Goal: Find specific page/section: Find specific page/section

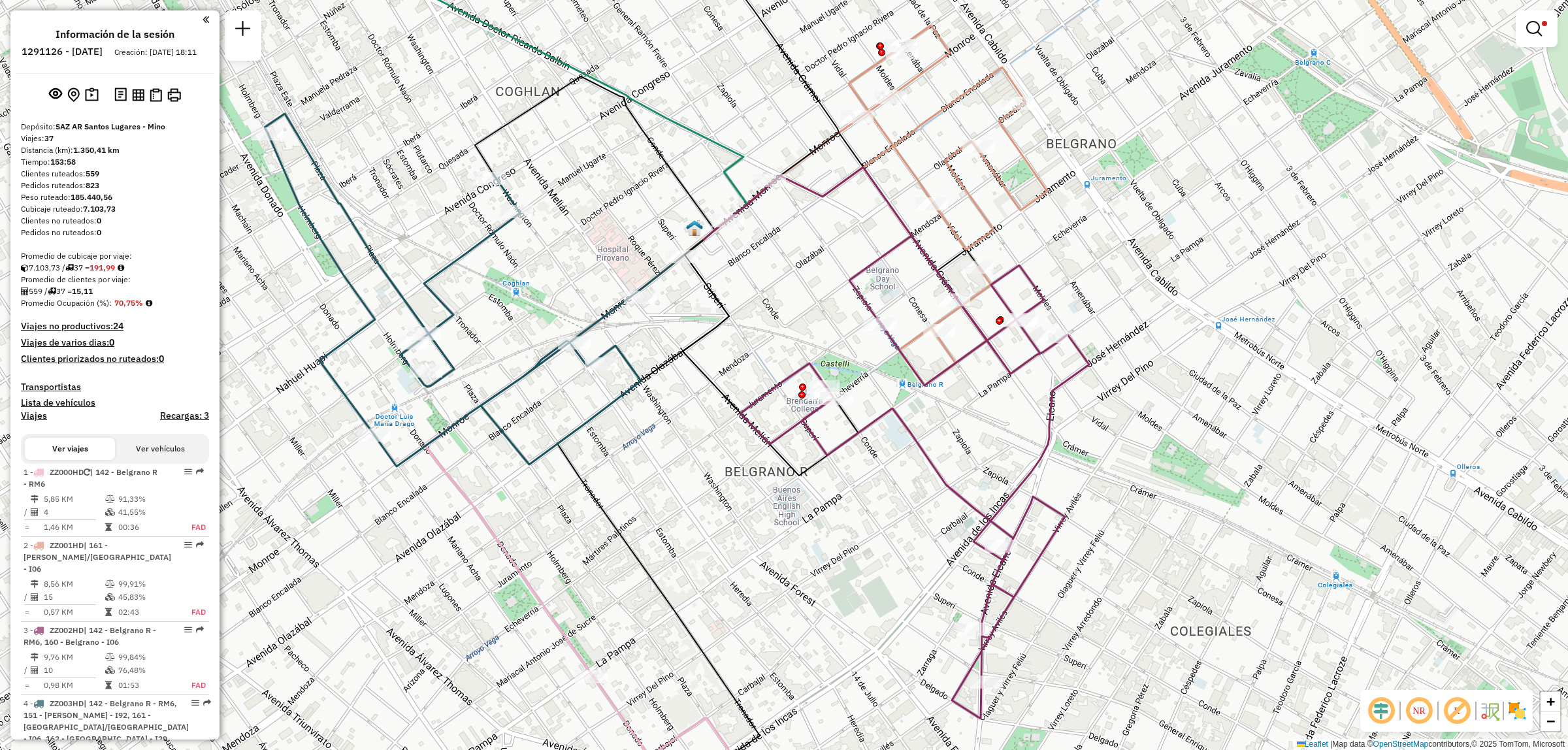
scroll to position [147, 0]
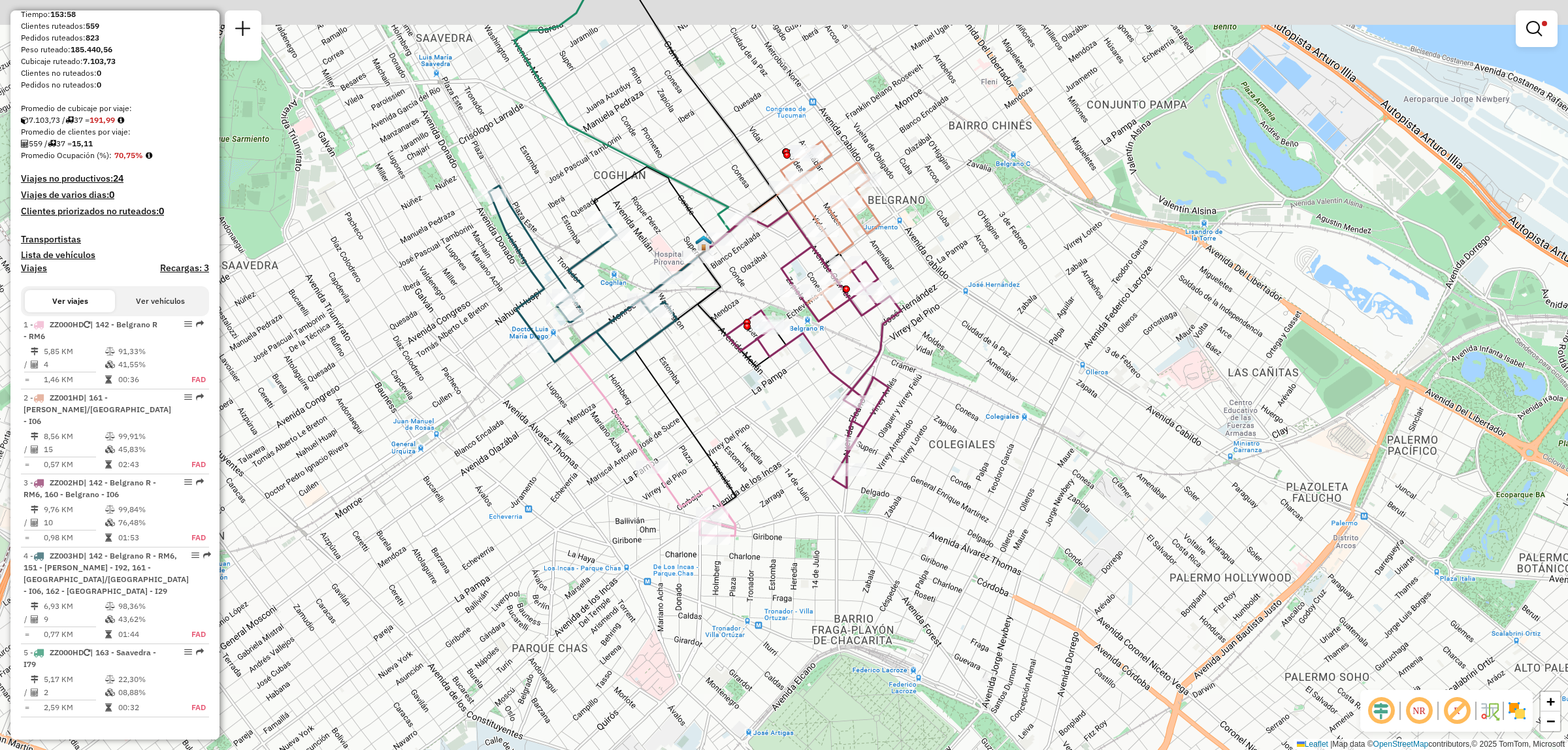
drag, startPoint x: 691, startPoint y: 92, endPoint x: 826, endPoint y: 282, distance: 233.1
click at [826, 282] on div "Limpiar filtros Ventana de servicio Día de servicio Capacidad Transportistas Ve…" at bounding box center [784, 375] width 1568 height 750
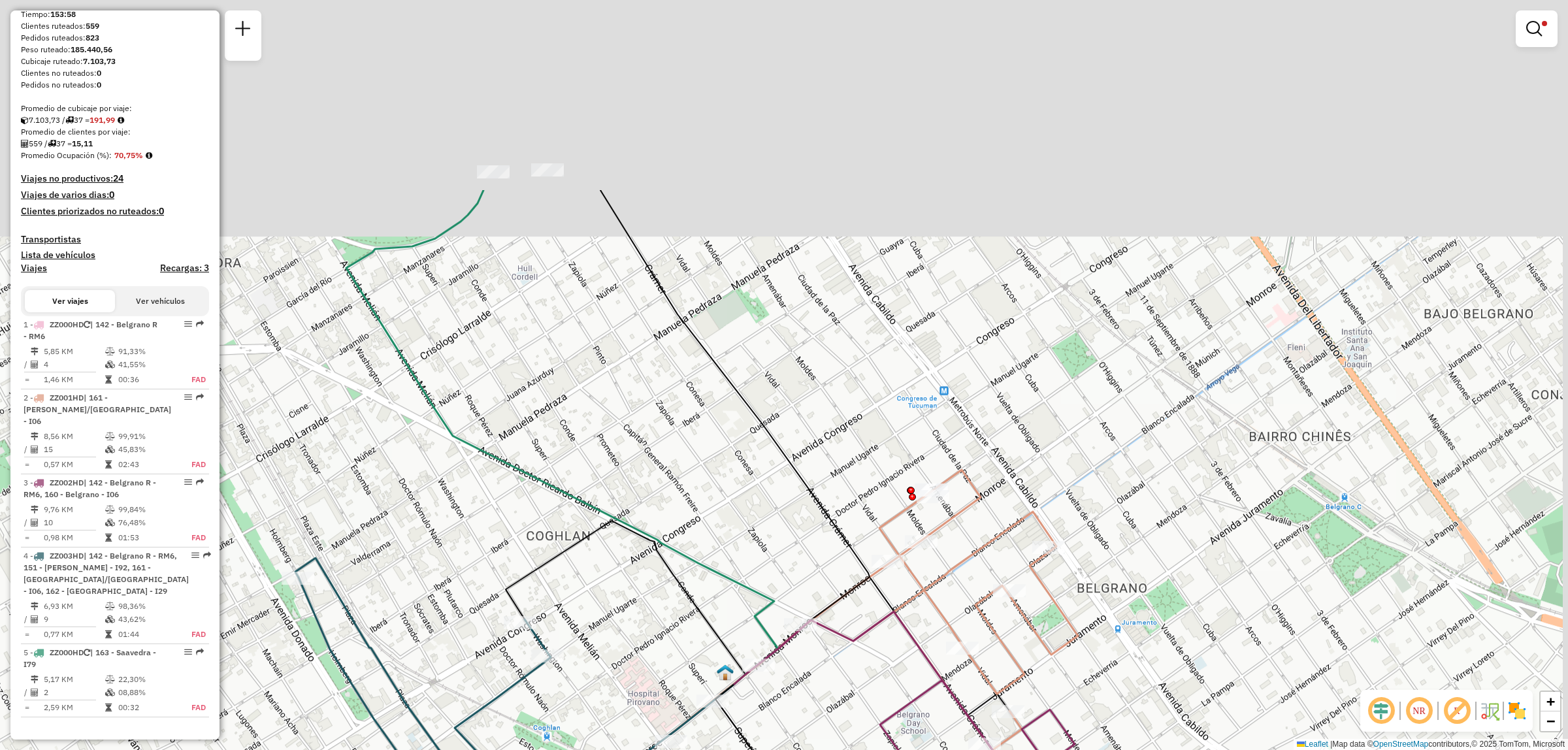
drag, startPoint x: 896, startPoint y: 212, endPoint x: 849, endPoint y: 451, distance: 243.6
click at [846, 474] on div "Limpiar filtros Ventana de servicio Día de servicio Capacidad Transportistas Ve…" at bounding box center [784, 375] width 1568 height 750
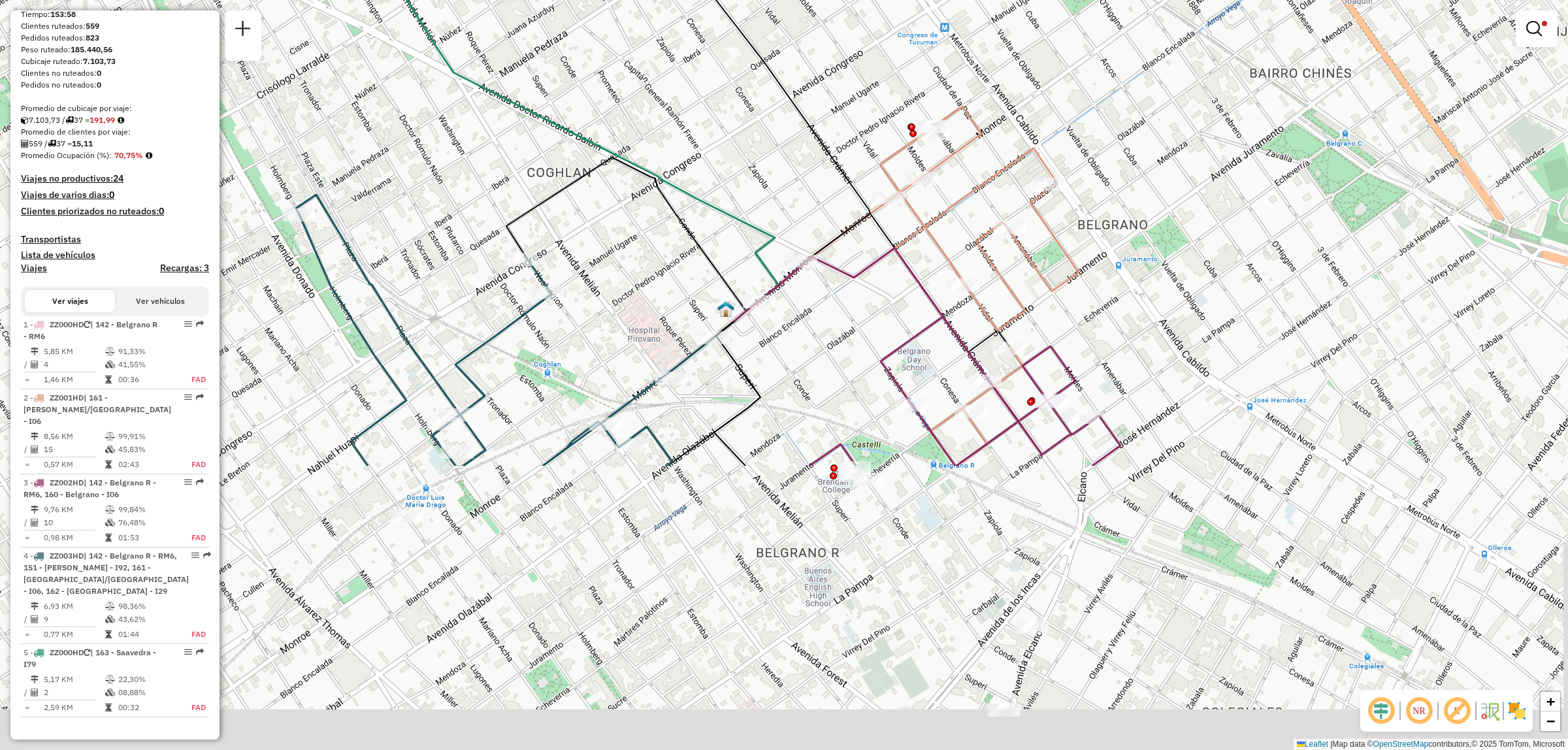
drag, startPoint x: 1047, startPoint y: 508, endPoint x: 1073, endPoint y: 258, distance: 251.3
click at [1073, 258] on icon at bounding box center [873, 286] width 411 height 359
